Goal: Navigation & Orientation: Understand site structure

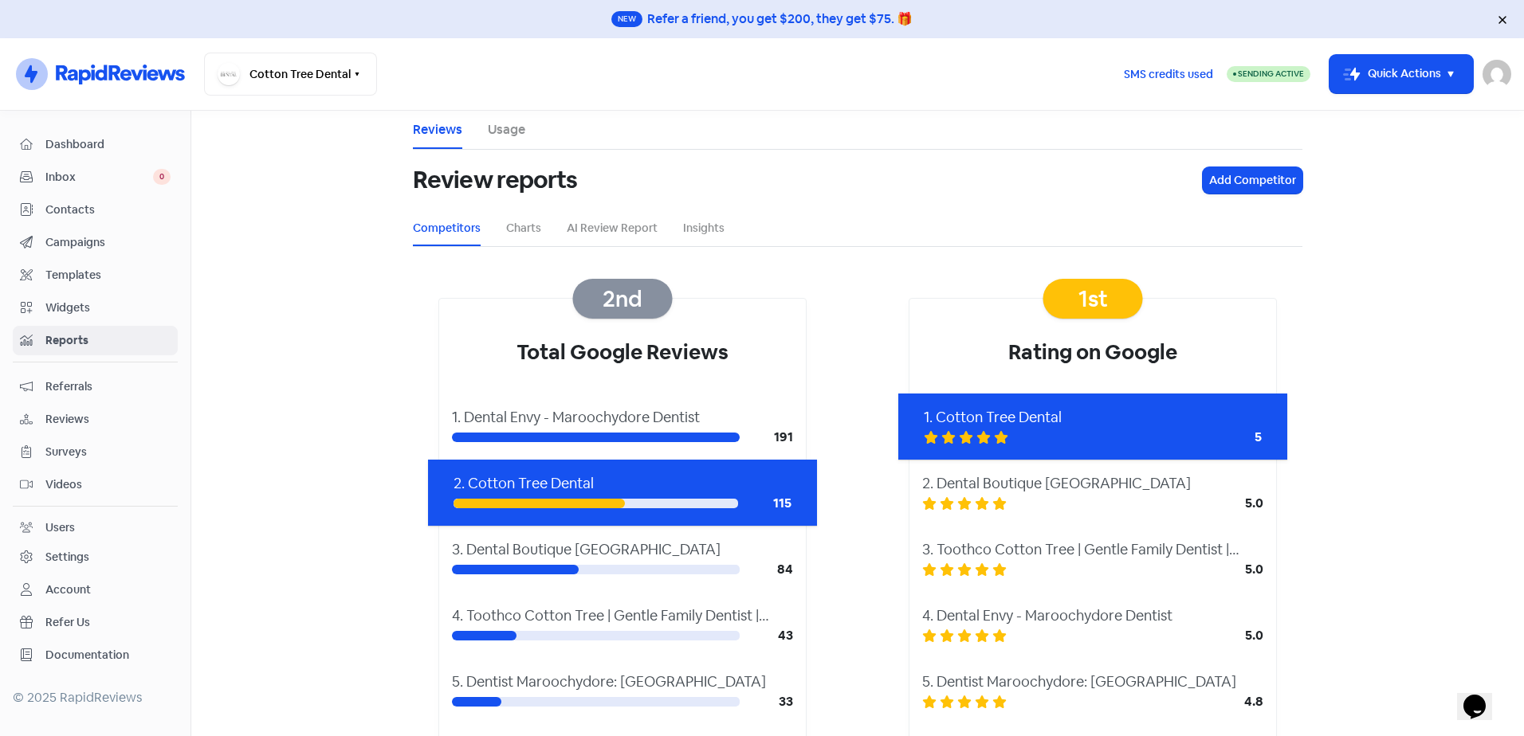
scroll to position [1637, 0]
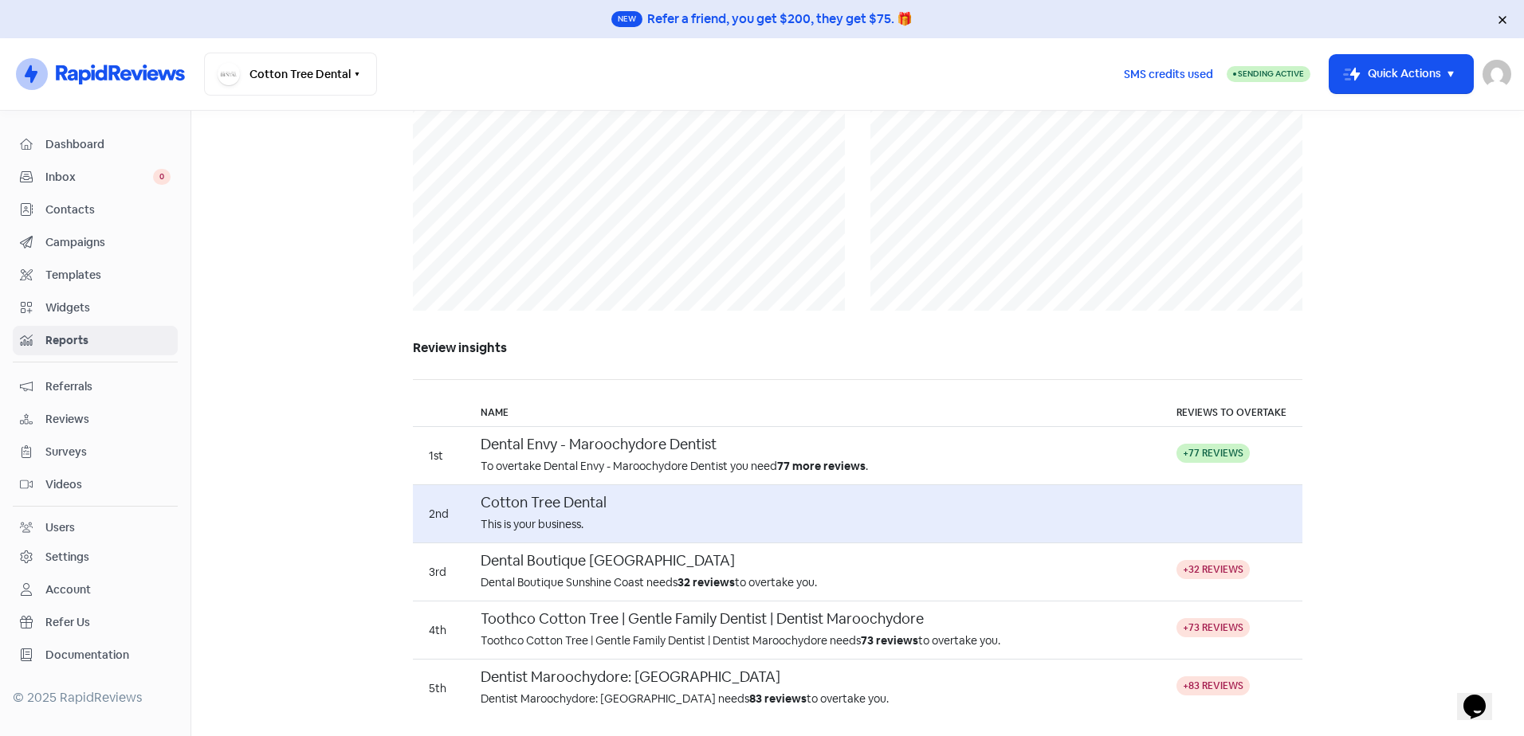
click at [88, 140] on span "Dashboard" at bounding box center [107, 144] width 125 height 17
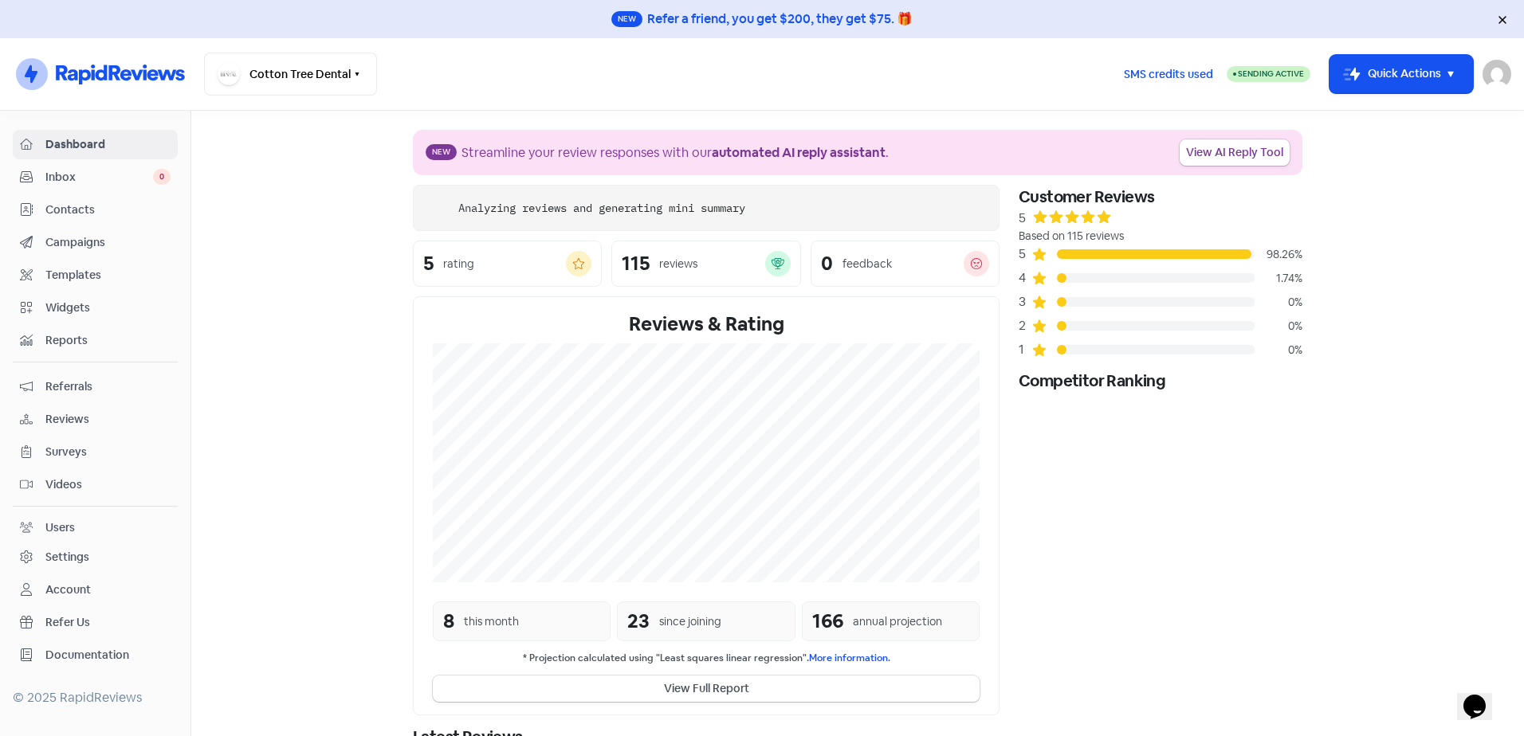
click at [97, 424] on span "Reviews" at bounding box center [107, 419] width 125 height 17
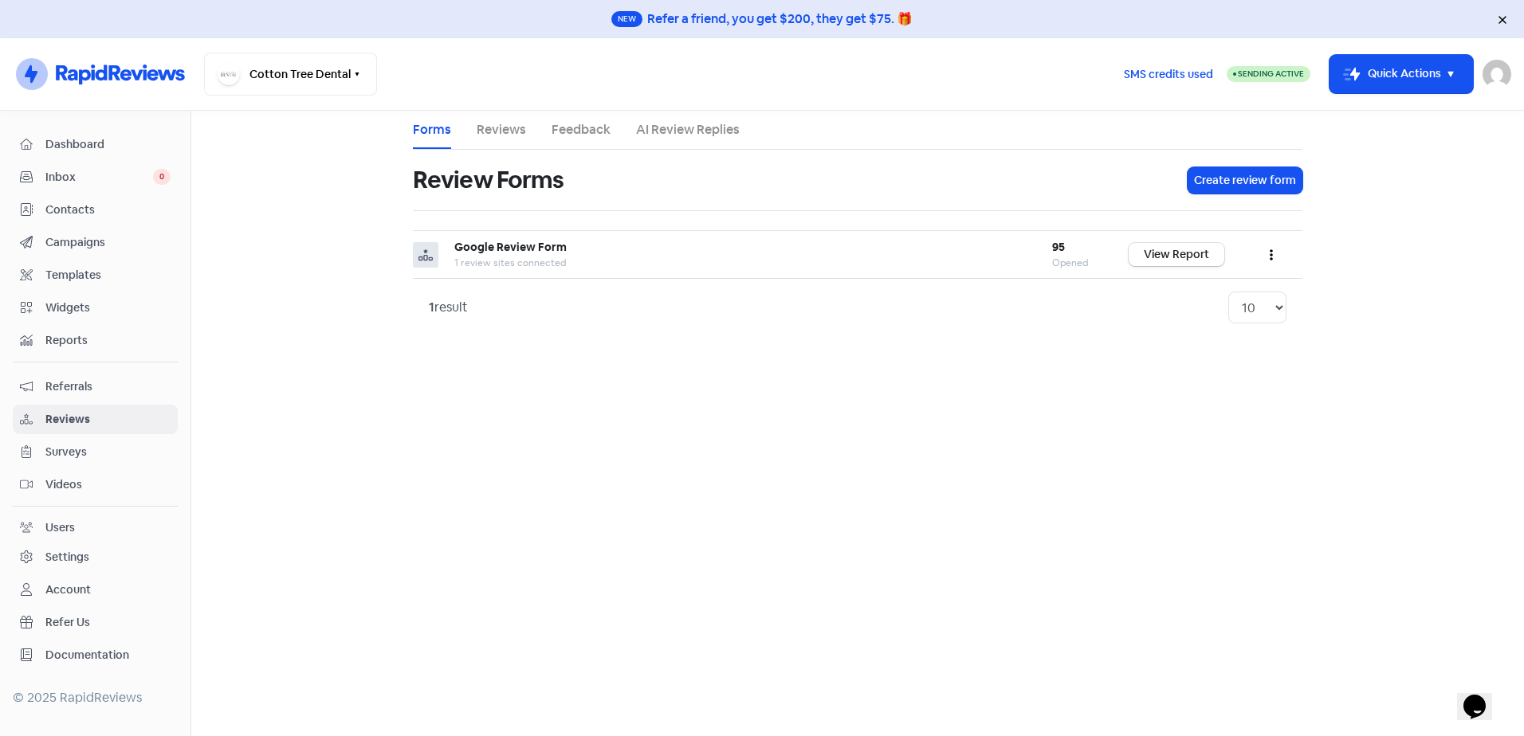
click at [457, 298] on div "1 result" at bounding box center [448, 307] width 39 height 19
click at [509, 137] on link "Reviews" at bounding box center [501, 129] width 49 height 19
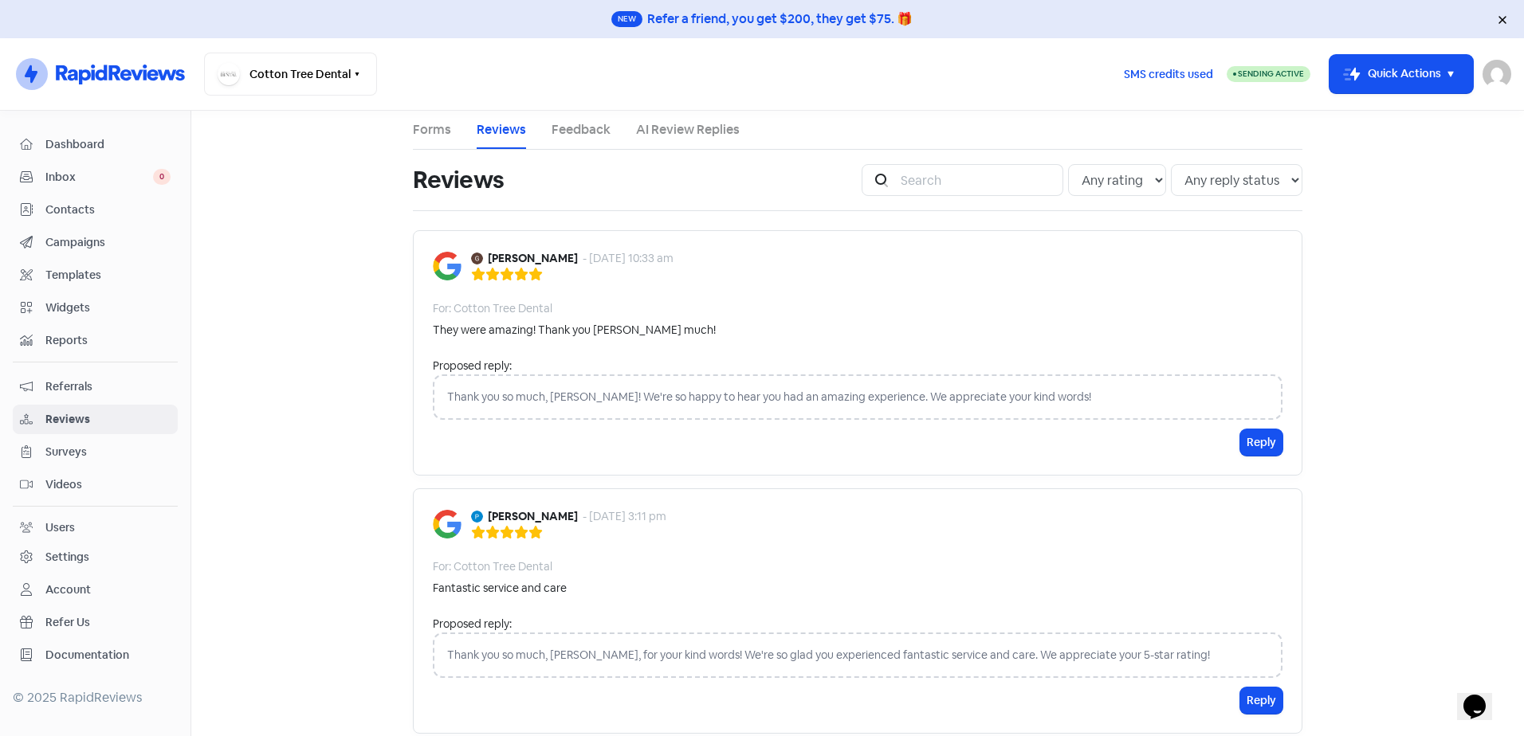
click at [107, 143] on span "Dashboard" at bounding box center [107, 144] width 125 height 17
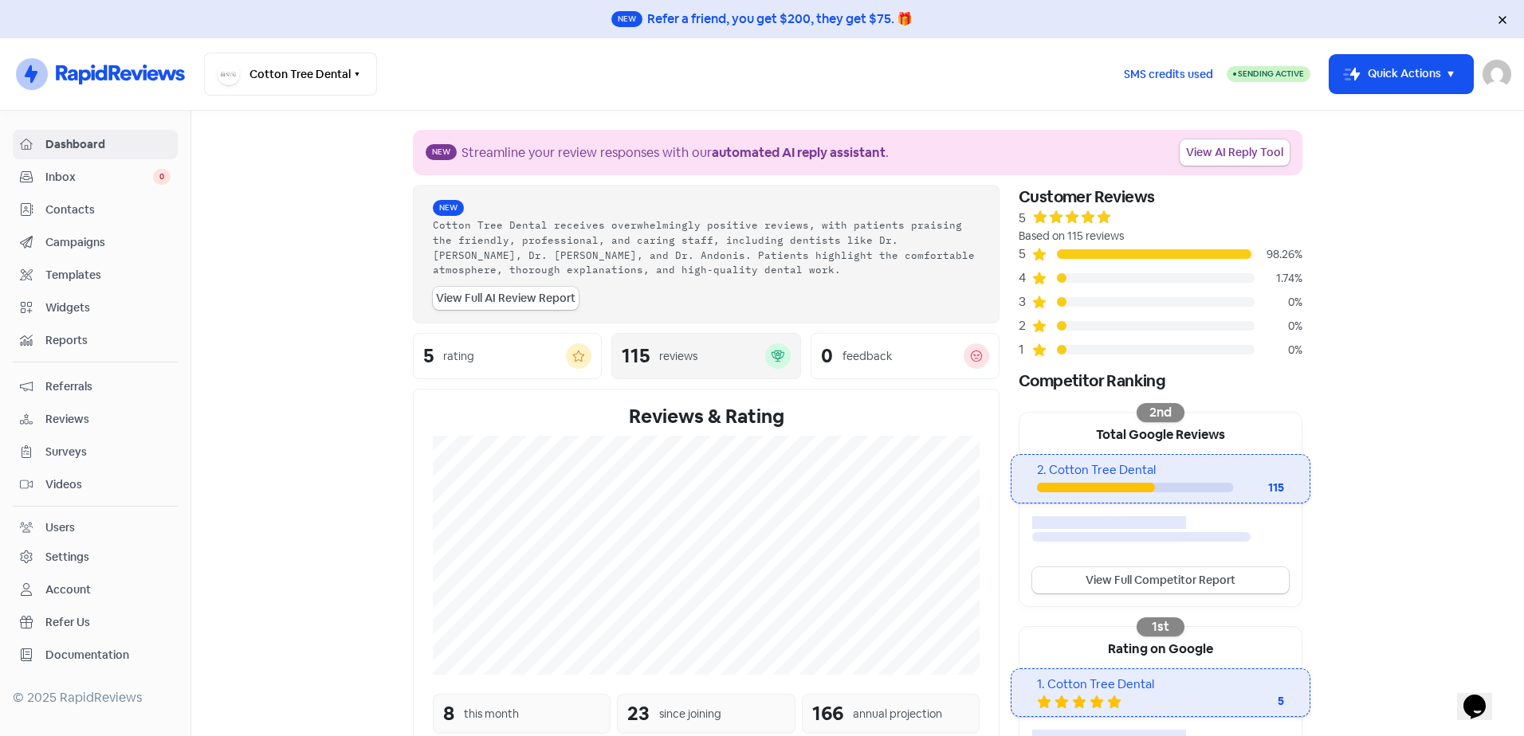
click at [674, 356] on div "reviews" at bounding box center [678, 356] width 38 height 17
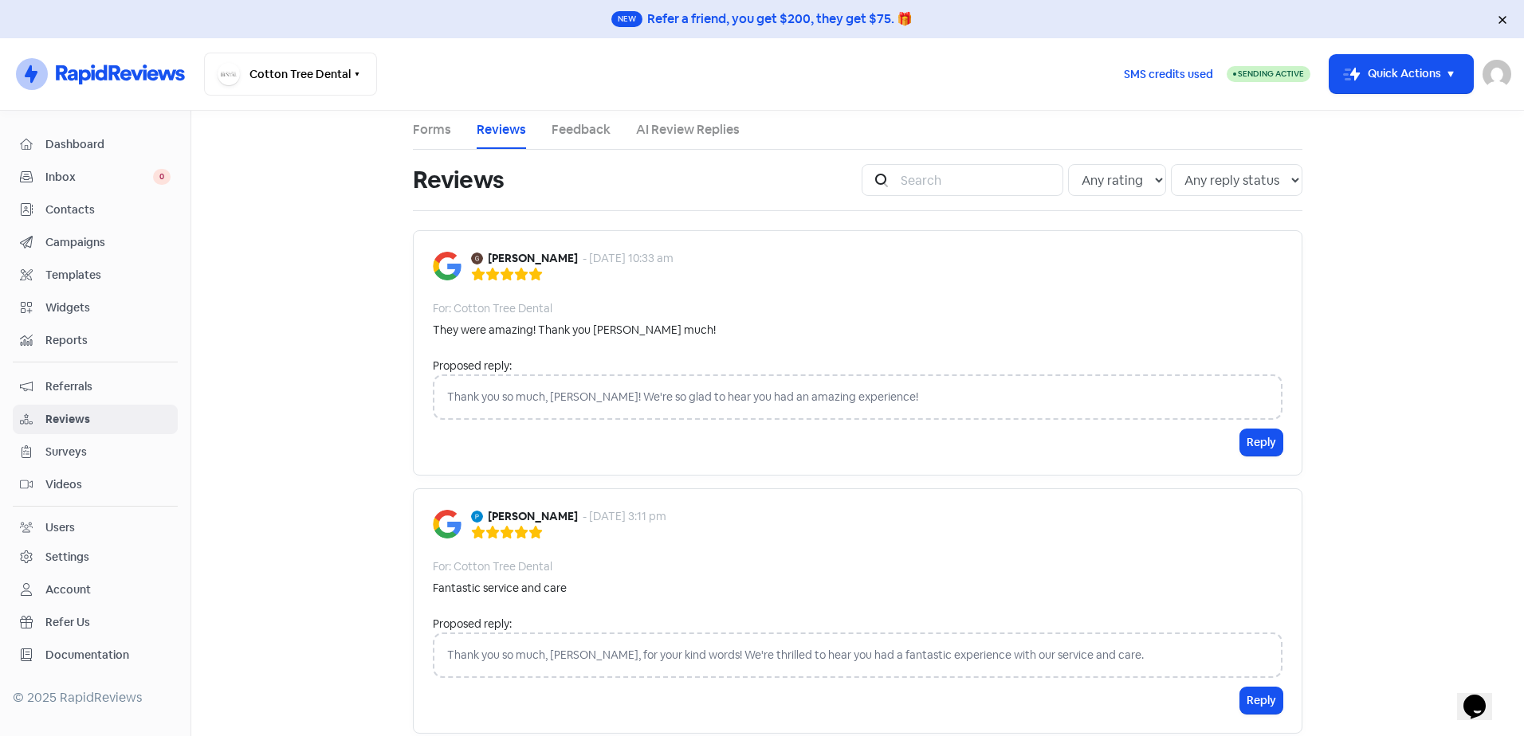
click at [426, 132] on link "Forms" at bounding box center [432, 129] width 38 height 19
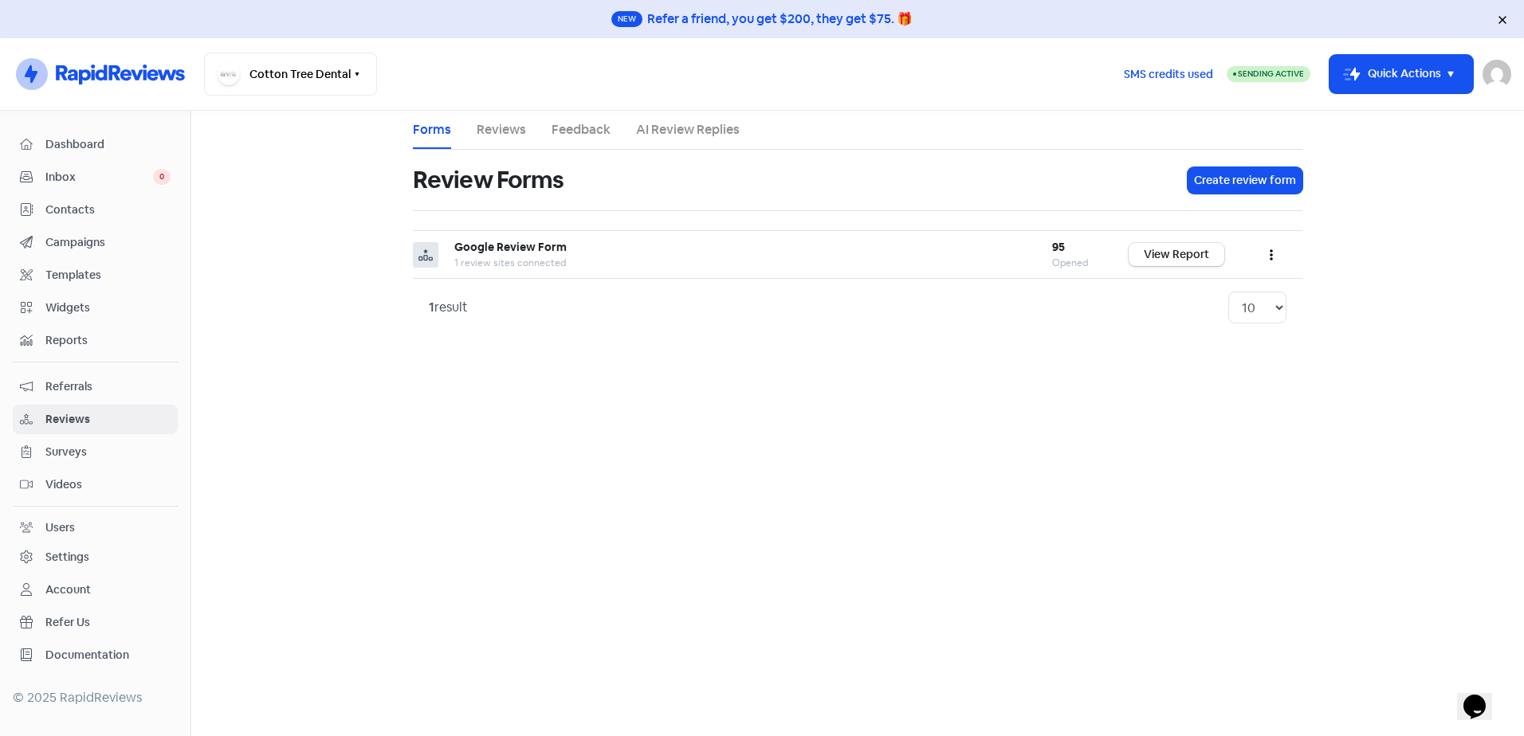
click at [79, 139] on span "Dashboard" at bounding box center [107, 144] width 125 height 17
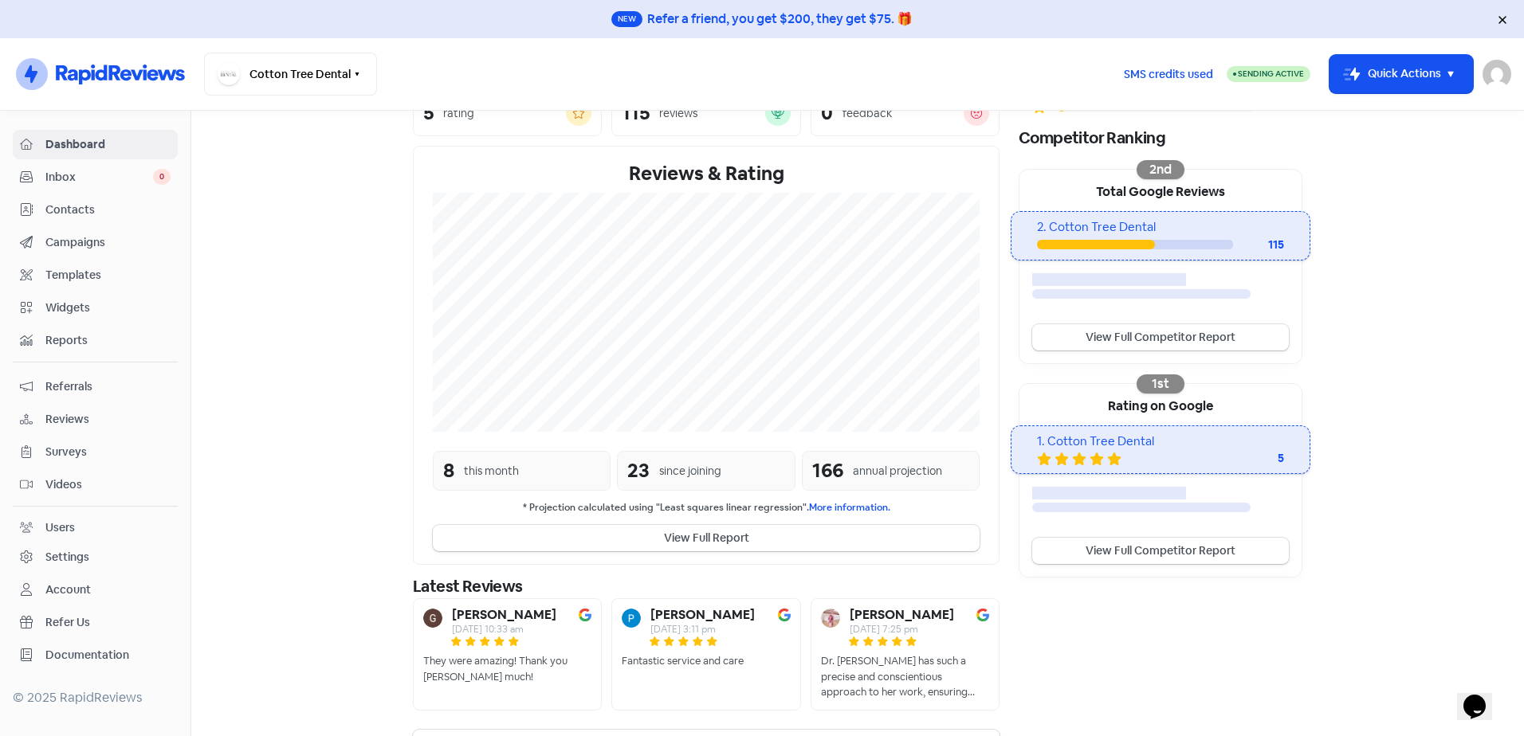
scroll to position [281, 0]
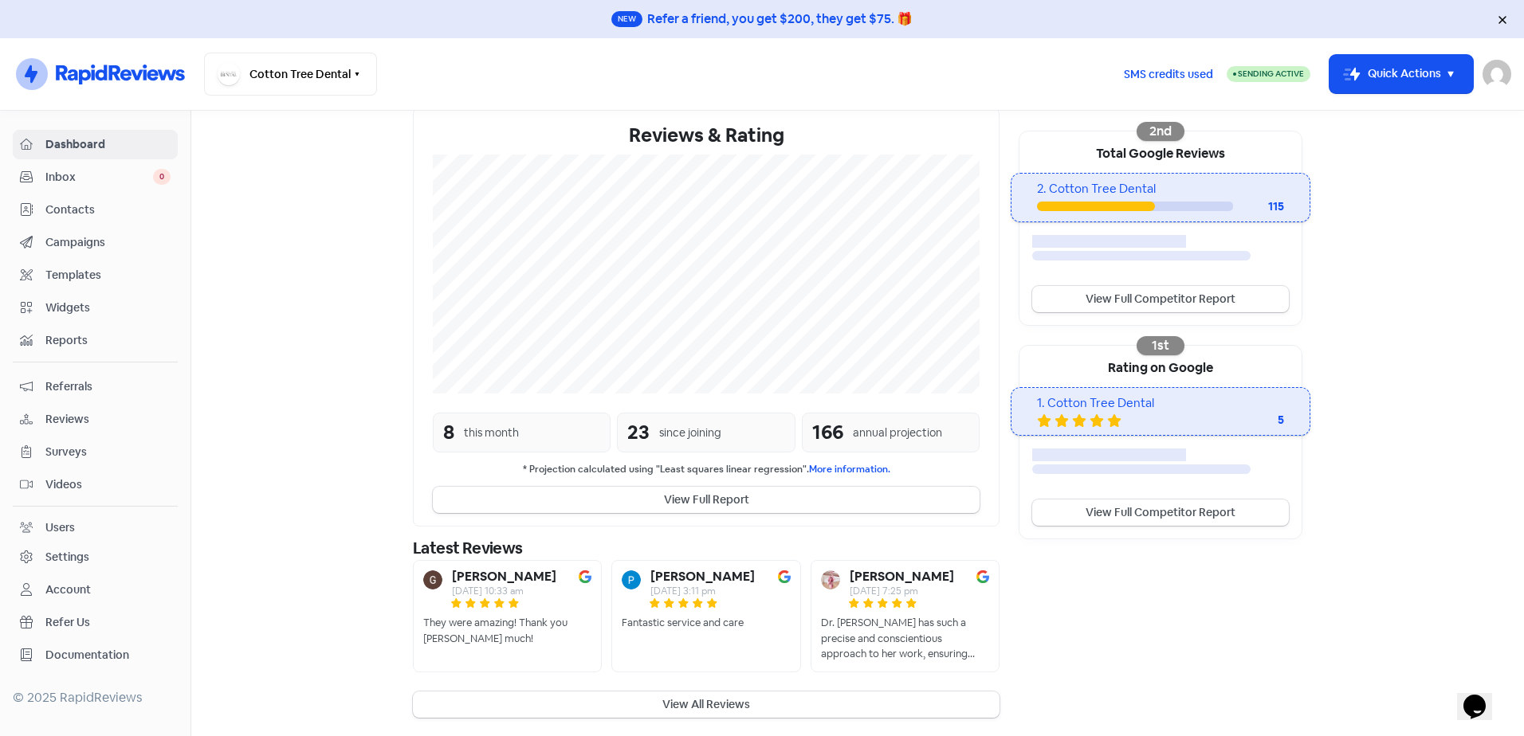
click at [901, 433] on div "annual projection" at bounding box center [897, 433] width 89 height 17
click at [1244, 670] on div "Customer Reviews 5 Based on 115 reviews 5 98.26% 4 1.74% 3 0% 2 0% 1 0% Competi…" at bounding box center [1160, 311] width 303 height 814
click at [823, 432] on div "166" at bounding box center [827, 432] width 31 height 29
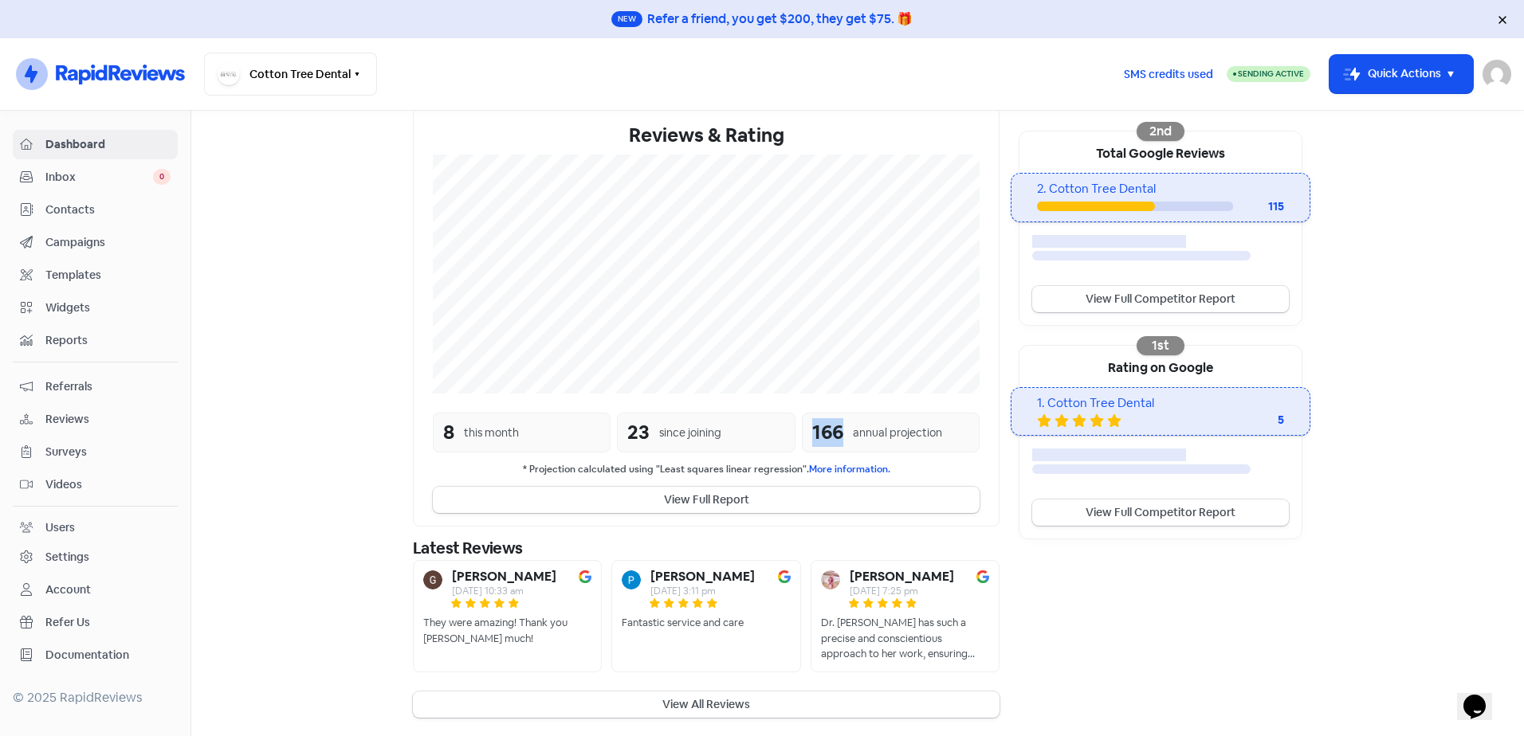
click at [823, 432] on div "166" at bounding box center [827, 432] width 31 height 29
click at [1144, 666] on div "Customer Reviews 5 Based on 115 reviews 5 98.26% 4 1.74% 3 0% 2 0% 1 0% Competi…" at bounding box center [1160, 311] width 303 height 814
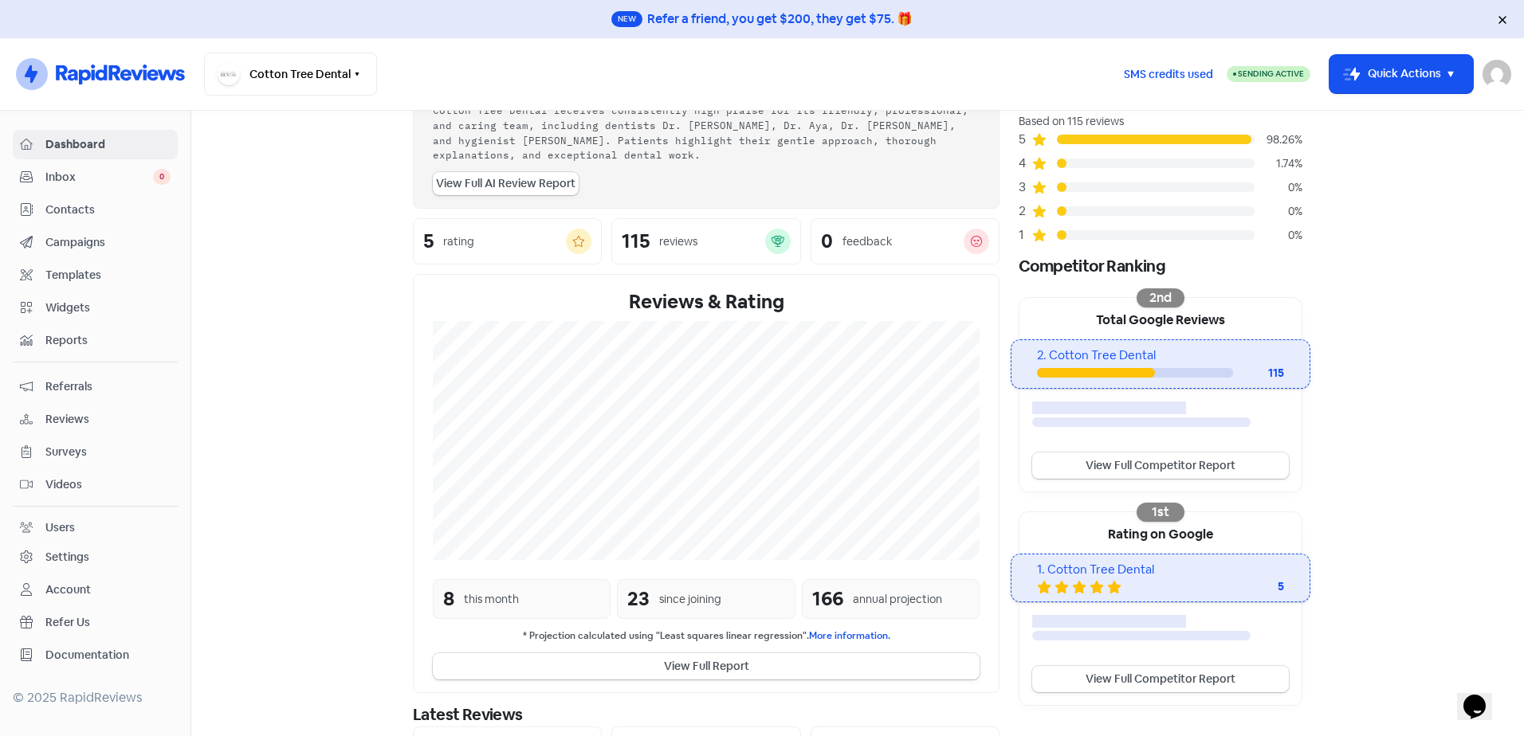
scroll to position [0, 0]
